Goal: Transaction & Acquisition: Book appointment/travel/reservation

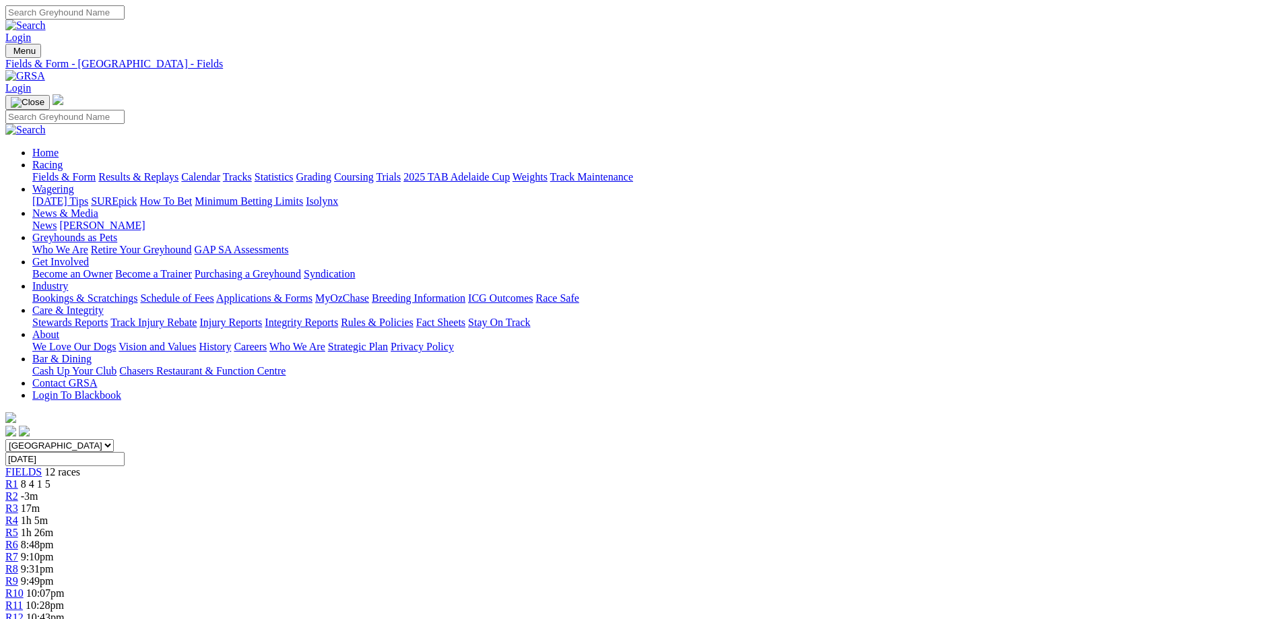
click at [74, 183] on link "Wagering" at bounding box center [53, 188] width 42 height 11
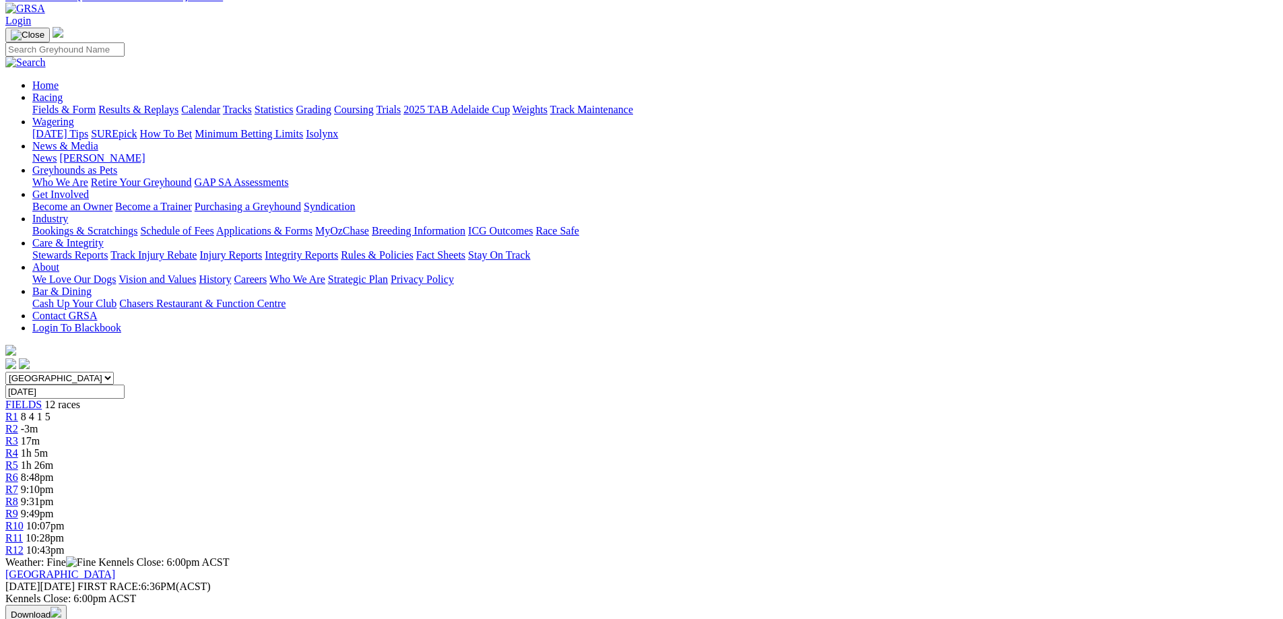
click at [125, 385] on input "Thursday, 25 Sep 2025" at bounding box center [64, 392] width 119 height 14
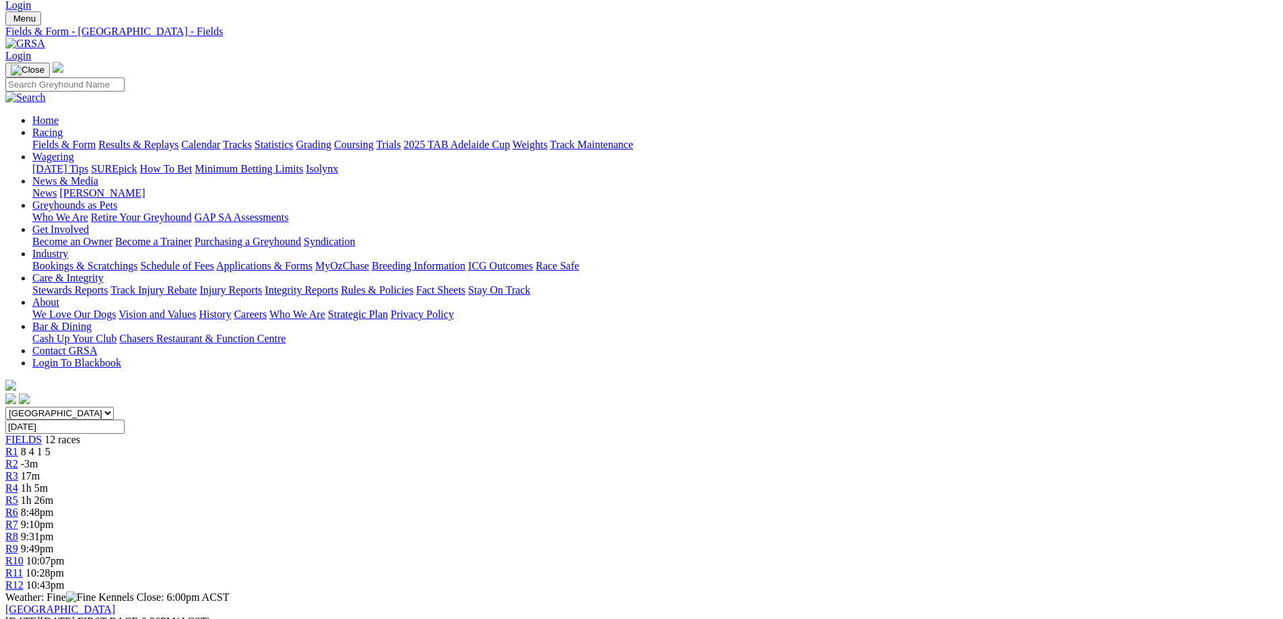
type input "Today, 25 Sep 2025"
click at [74, 151] on link "Wagering" at bounding box center [53, 156] width 42 height 11
click at [338, 163] on link "Isolynx" at bounding box center [322, 168] width 32 height 11
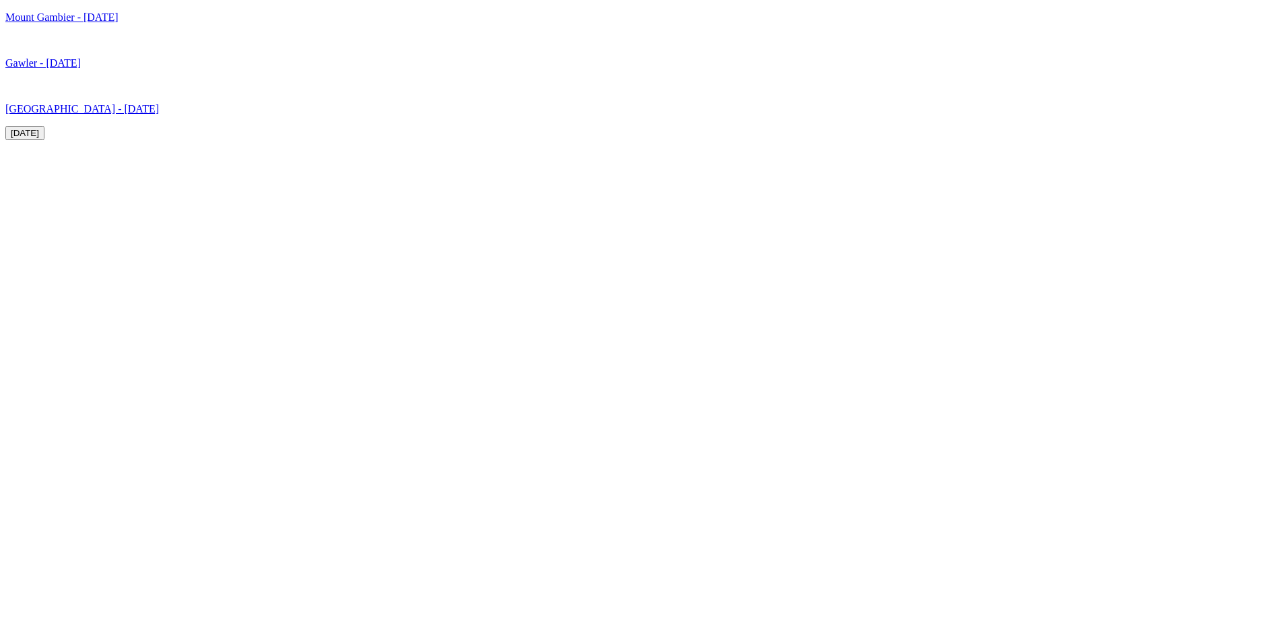
scroll to position [4247, 0]
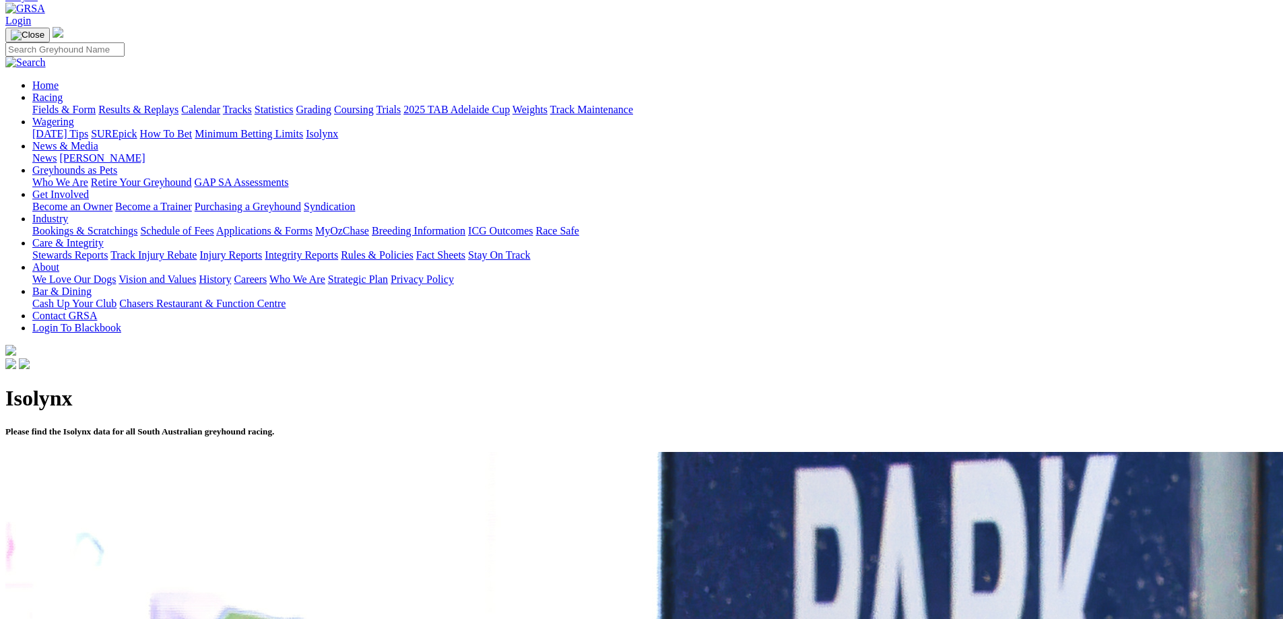
scroll to position [135, 0]
